Goal: Download file/media

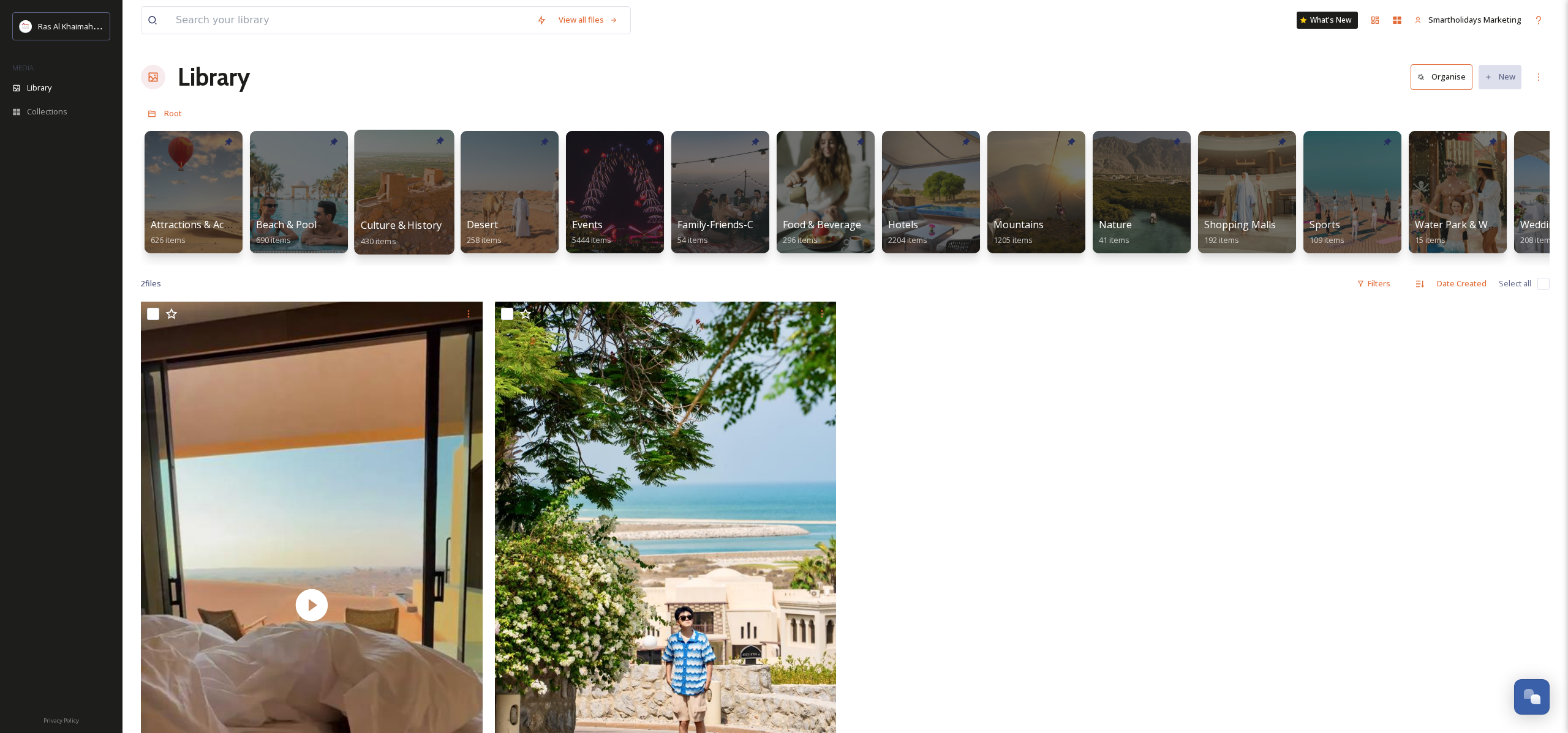
click at [409, 184] on div at bounding box center [404, 192] width 100 height 125
click at [922, 192] on div at bounding box center [930, 192] width 100 height 125
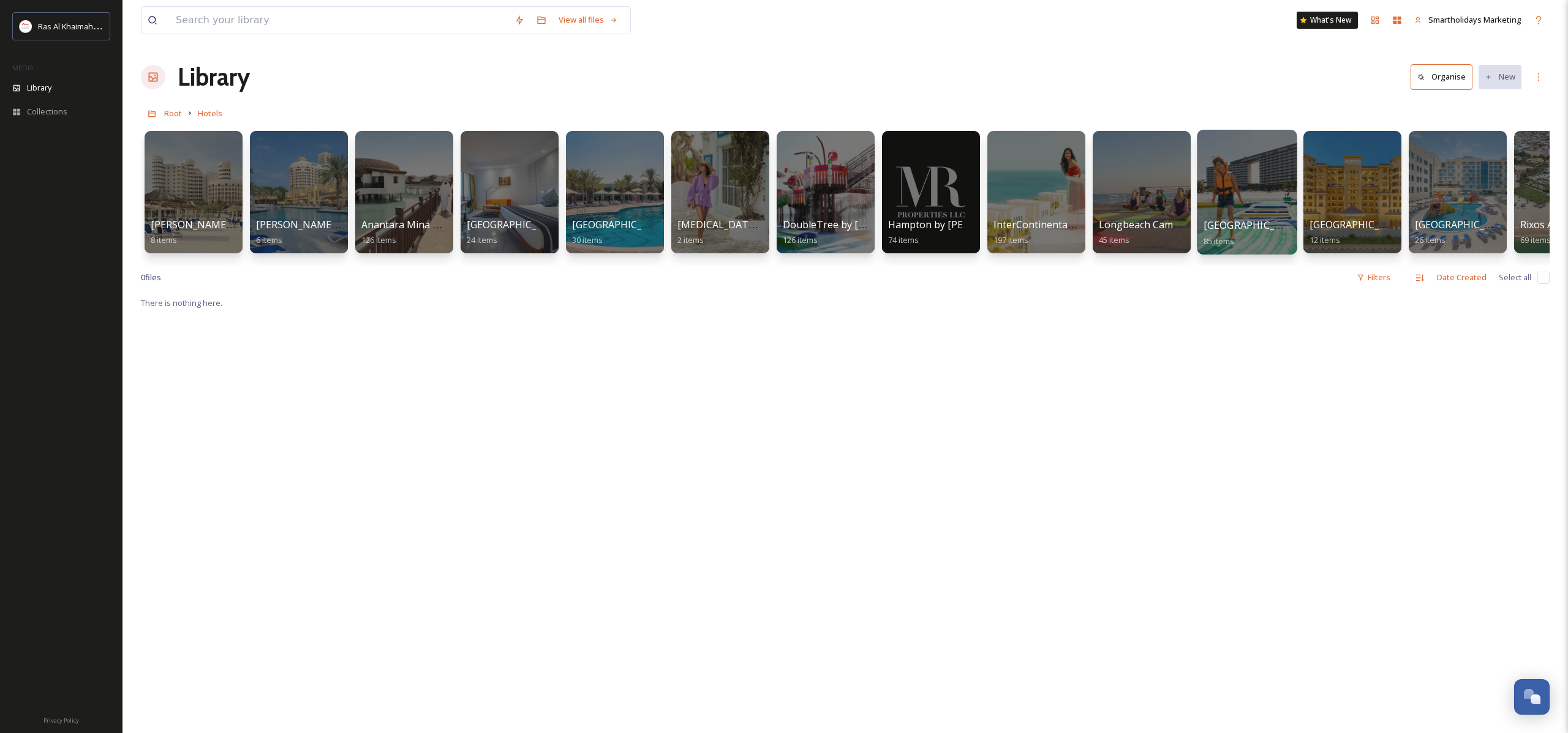
scroll to position [0, 58]
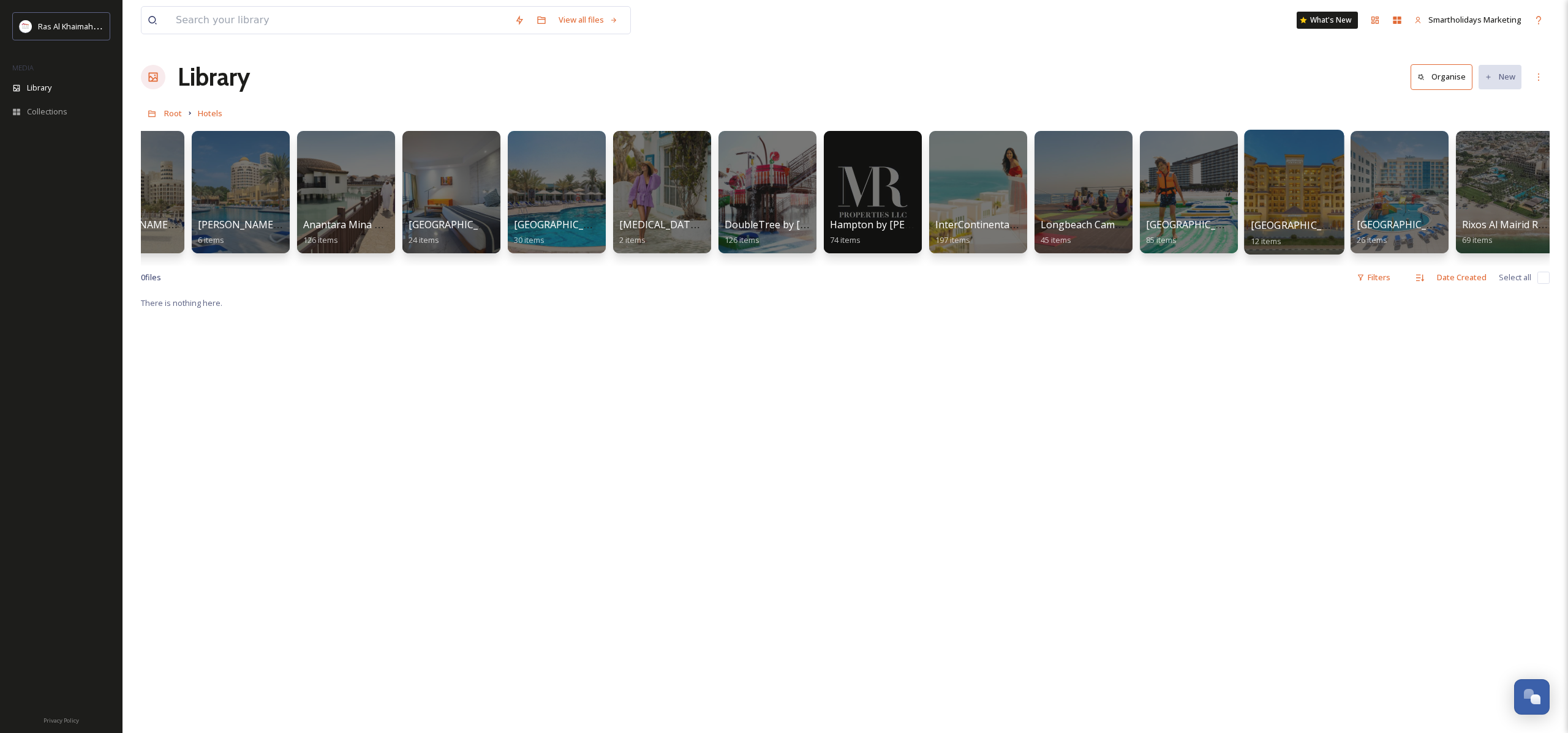
click at [1329, 204] on div at bounding box center [1293, 192] width 100 height 125
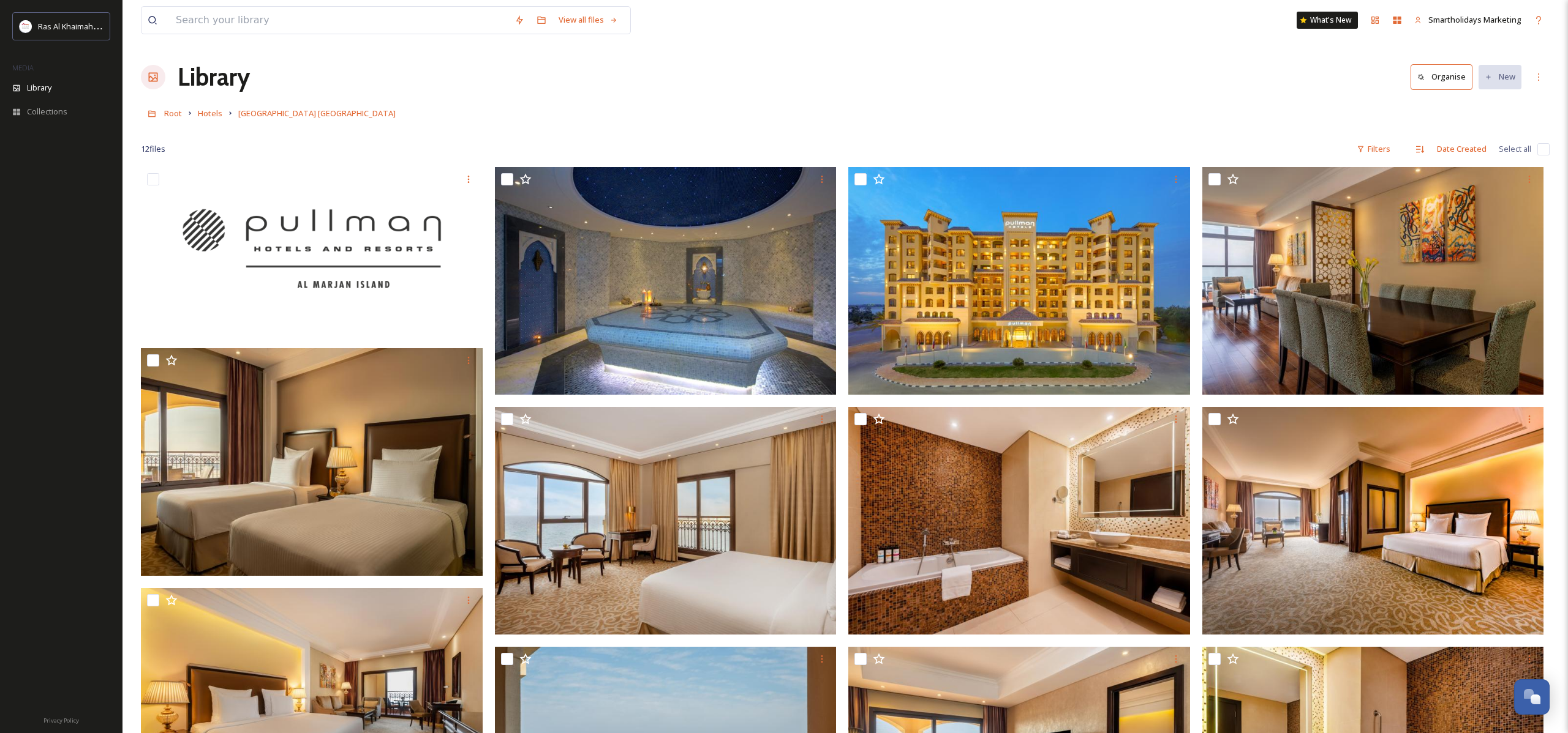
scroll to position [1, 0]
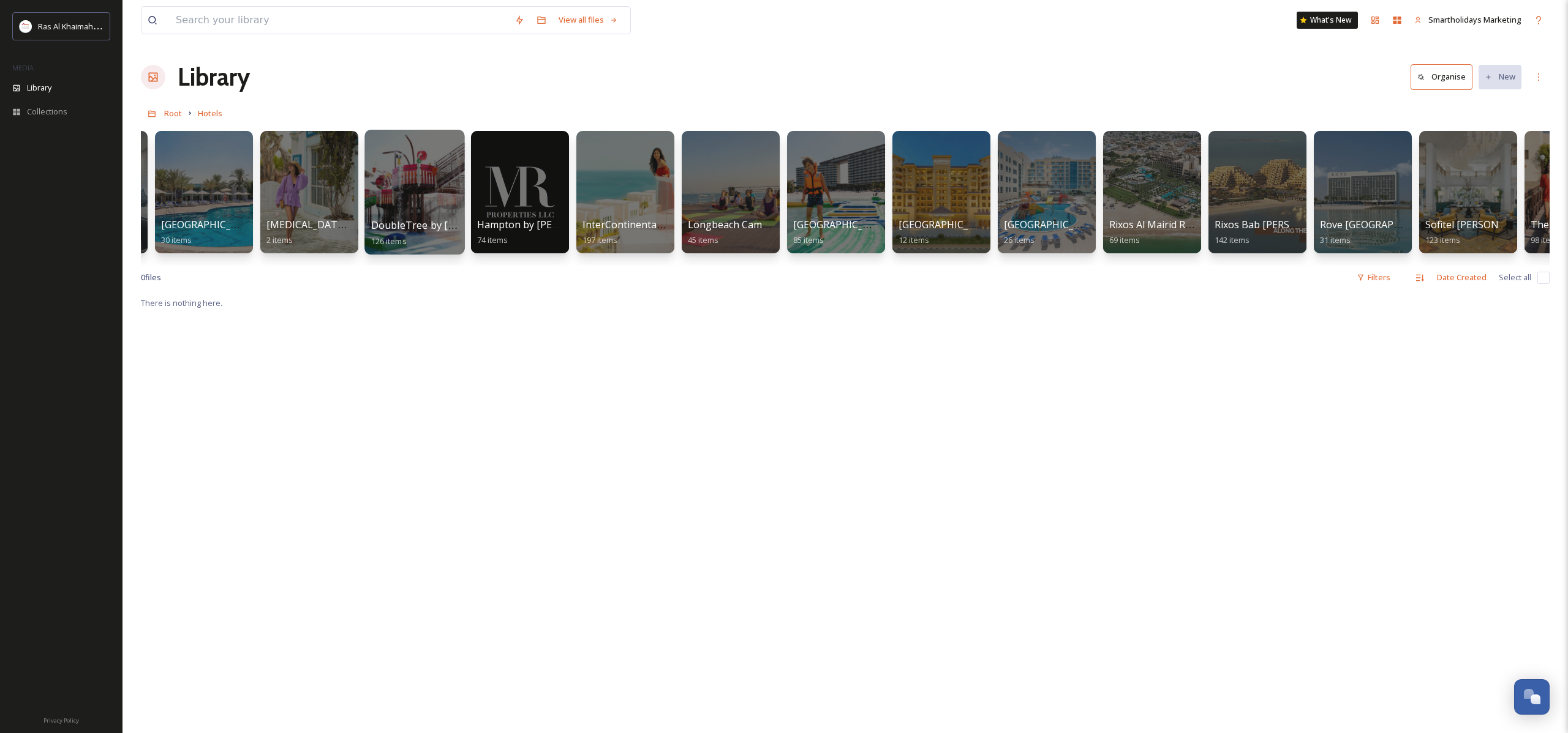
scroll to position [0, 404]
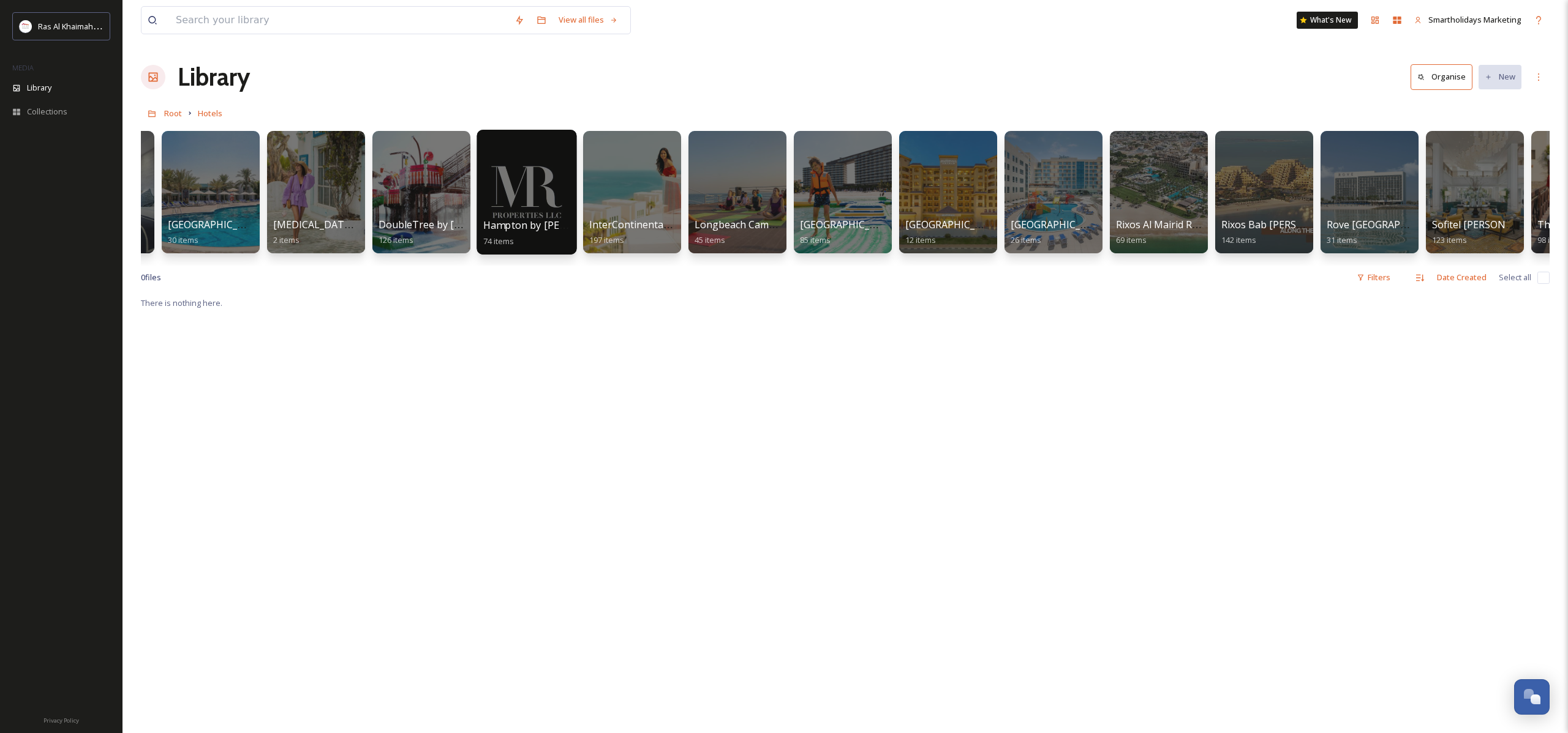
click at [540, 205] on div at bounding box center [526, 192] width 100 height 125
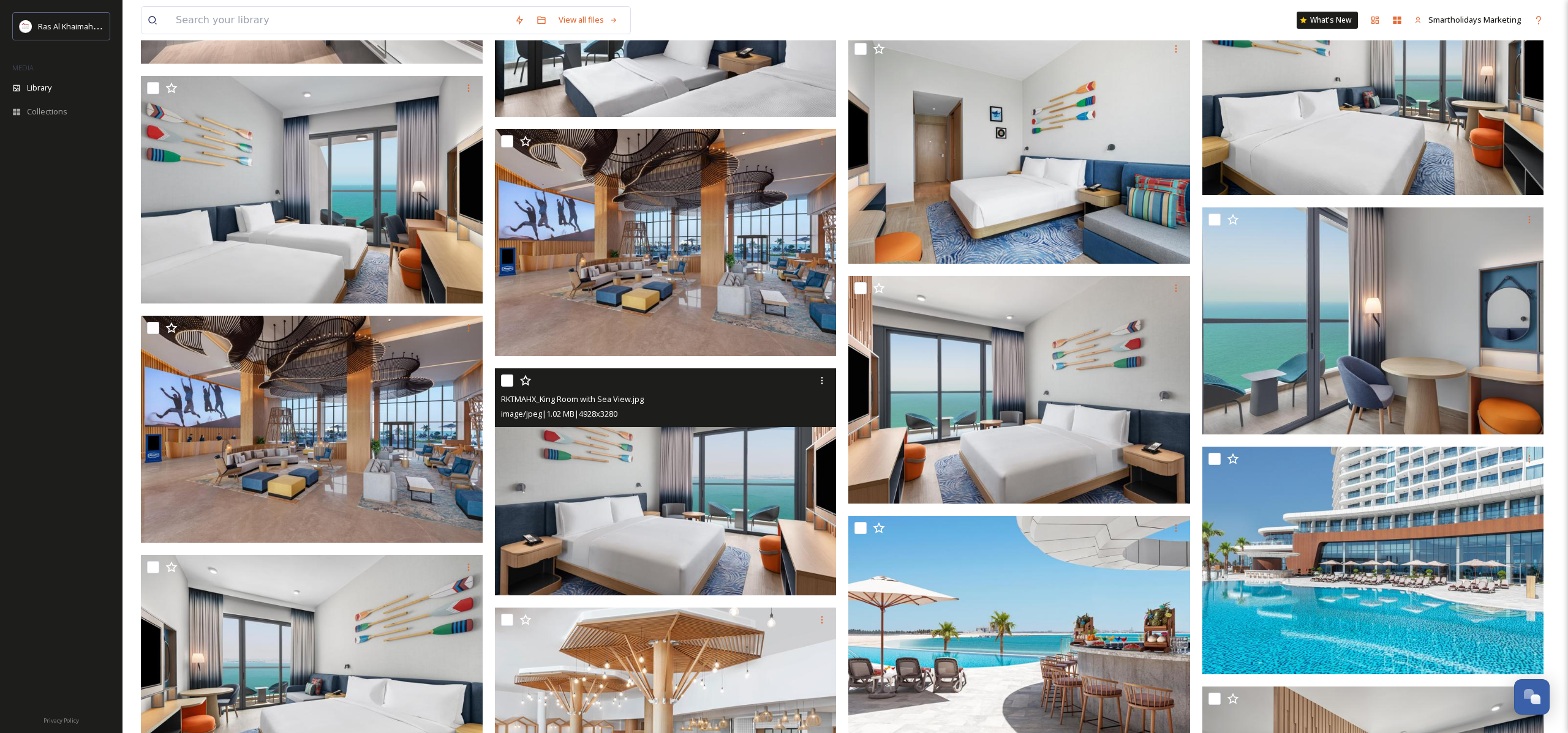
scroll to position [2377, 0]
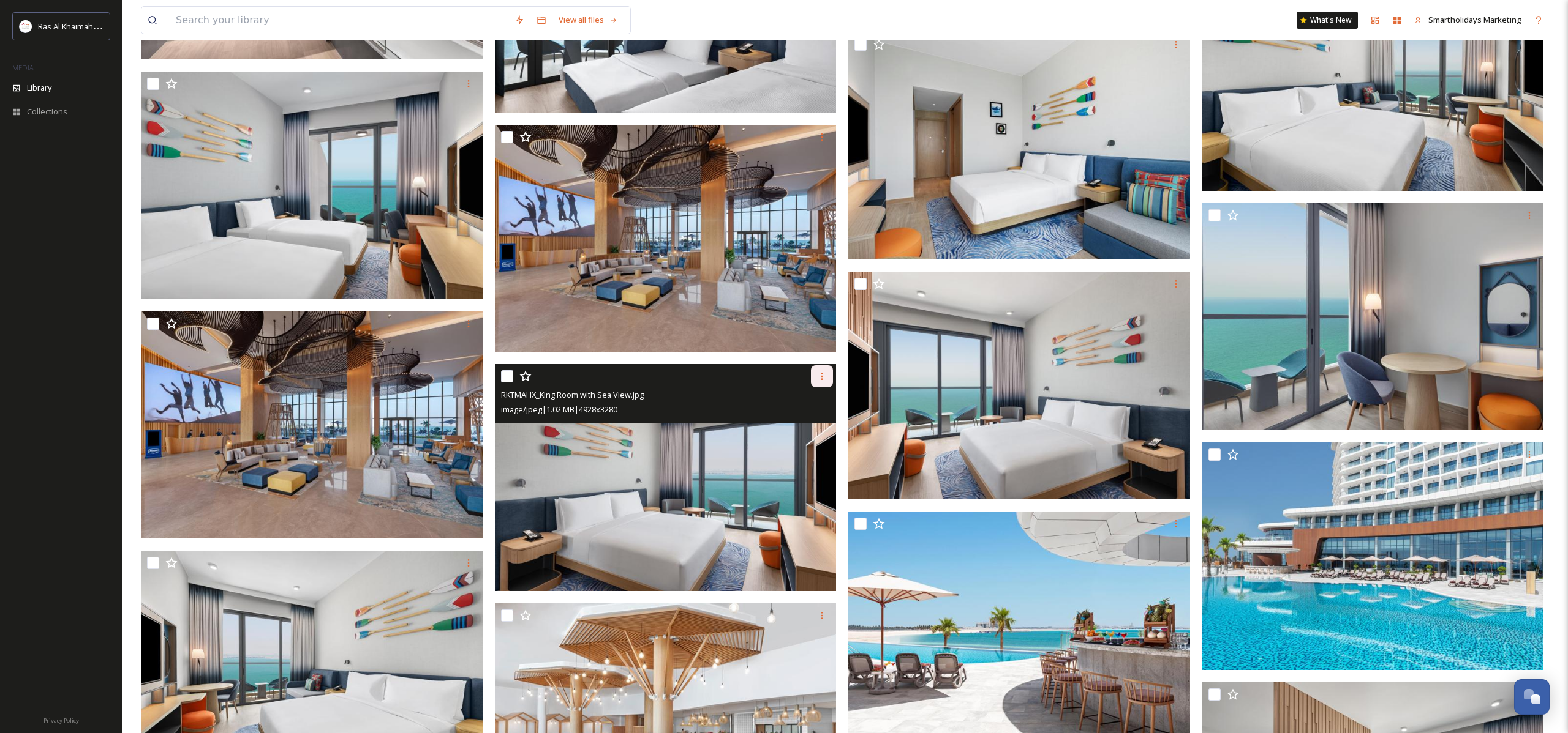
click at [817, 376] on icon at bounding box center [822, 376] width 10 height 10
click at [818, 424] on span "Download" at bounding box center [807, 427] width 38 height 11
